Goal: Find specific page/section: Find specific page/section

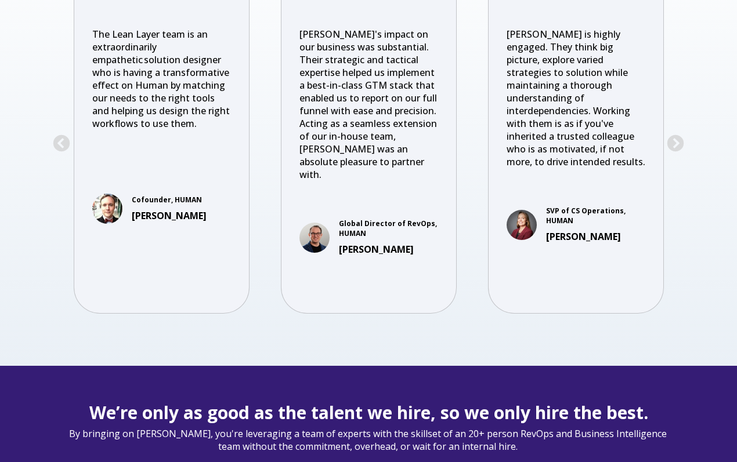
scroll to position [2401, 0]
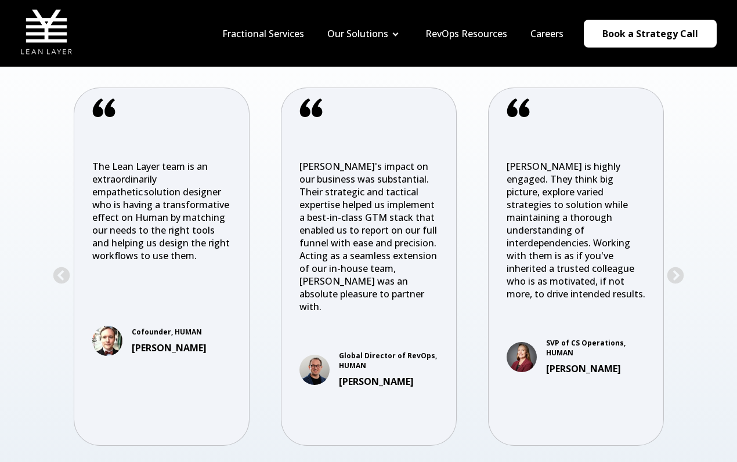
click at [333, 191] on span "[PERSON_NAME]'s impact on our business was substantial. Their strategic and tac…" at bounding box center [367, 236] width 137 height 153
click at [675, 267] on button "Next" at bounding box center [675, 276] width 19 height 19
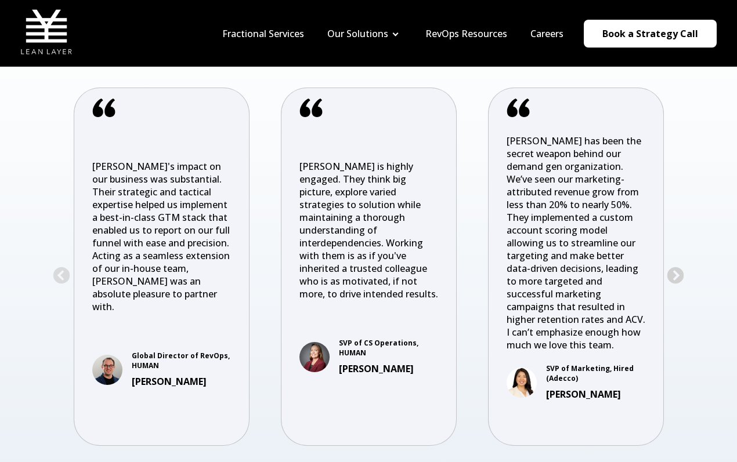
click at [675, 267] on button "Next" at bounding box center [675, 276] width 19 height 19
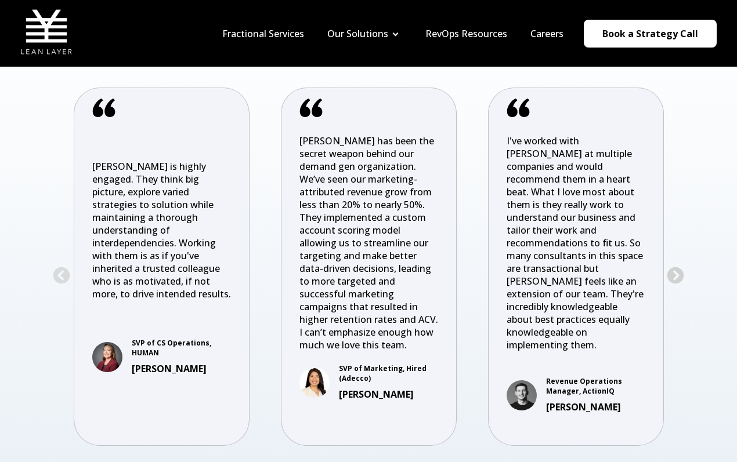
click at [672, 267] on button "Next" at bounding box center [675, 276] width 19 height 19
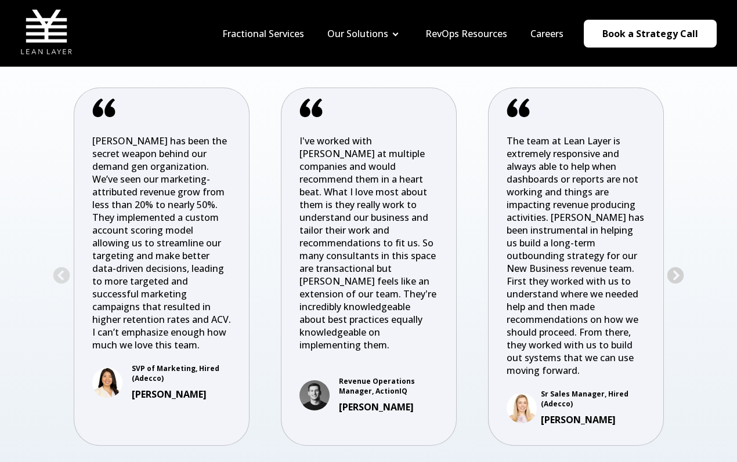
click at [672, 267] on button "Next" at bounding box center [675, 276] width 19 height 19
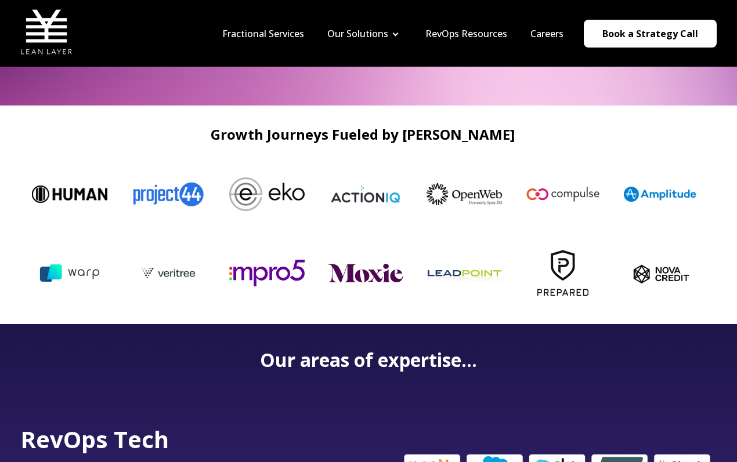
scroll to position [0, 0]
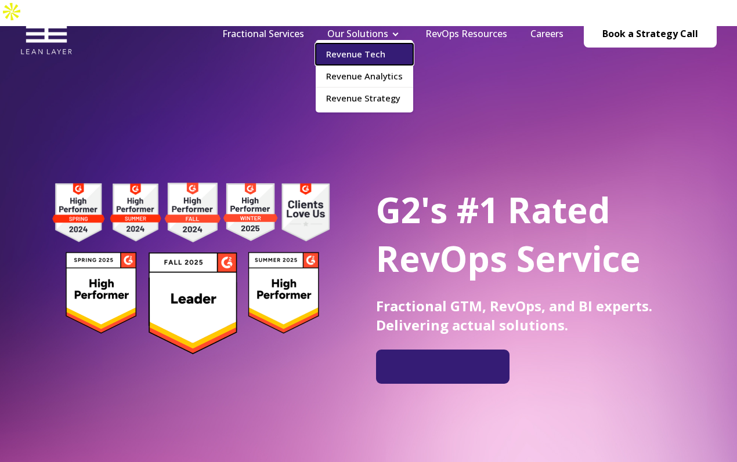
click at [368, 47] on link "Revenue Tech" at bounding box center [364, 54] width 97 height 21
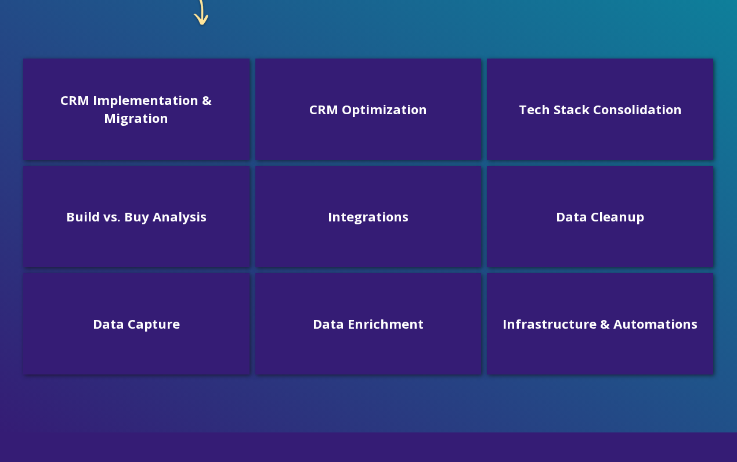
scroll to position [365, 0]
